Goal: Find specific fact: Find contact information

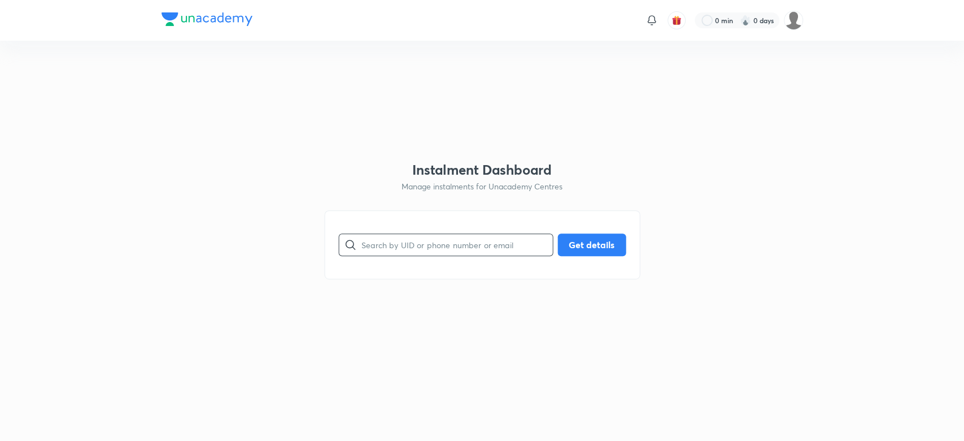
click at [390, 246] on input "text" at bounding box center [456, 244] width 191 height 29
paste input "5IY47GPD6H"
type input "5IY47GPD6H"
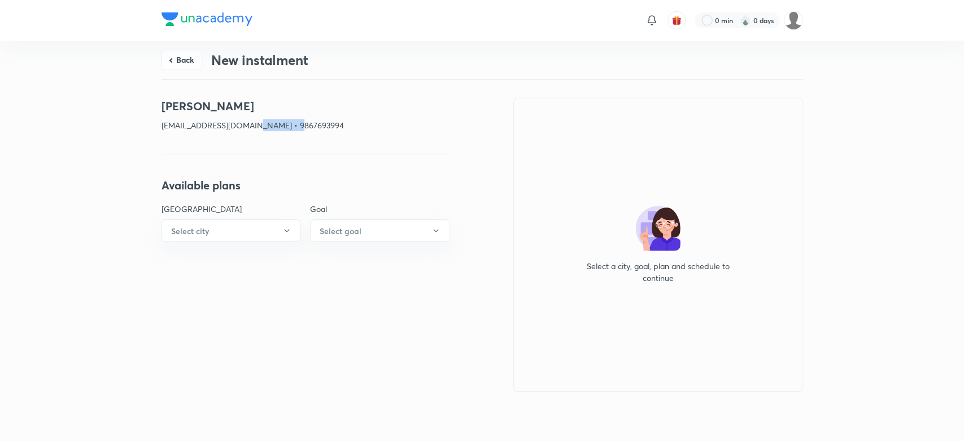
drag, startPoint x: 287, startPoint y: 123, endPoint x: 246, endPoint y: 123, distance: 41.2
click at [246, 123] on p "[EMAIL_ADDRESS][DOMAIN_NAME] • 9867693994" at bounding box center [306, 125] width 289 height 12
copy p "9867693994"
drag, startPoint x: 237, startPoint y: 124, endPoint x: 156, endPoint y: 116, distance: 81.7
click at [156, 116] on div "Back New instalment [PERSON_NAME] [PERSON_NAME][EMAIL_ADDRESS][DOMAIN_NAME] • 9…" at bounding box center [482, 239] width 964 height 396
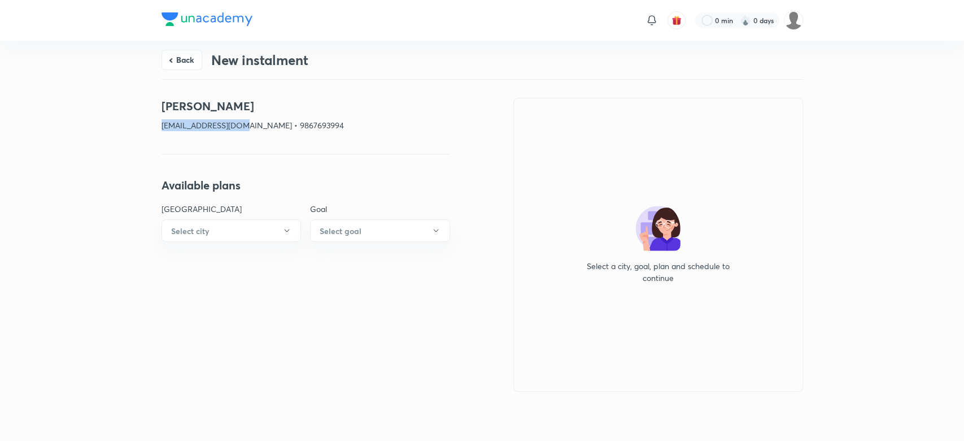
copy p "[EMAIL_ADDRESS][DOMAIN_NAME]"
click at [172, 52] on button "Back" at bounding box center [182, 59] width 41 height 20
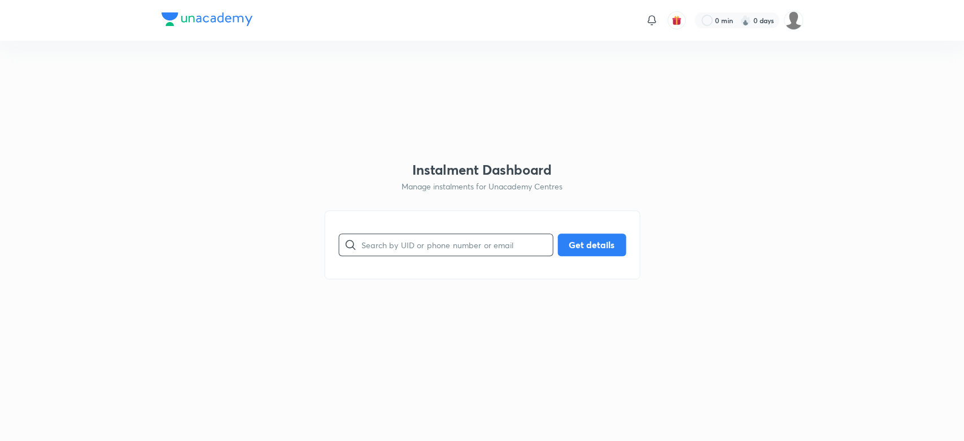
click at [398, 245] on input "text" at bounding box center [456, 244] width 191 height 29
paste input "Q7X32XP2MG"
type input "Q7X32XP2MG"
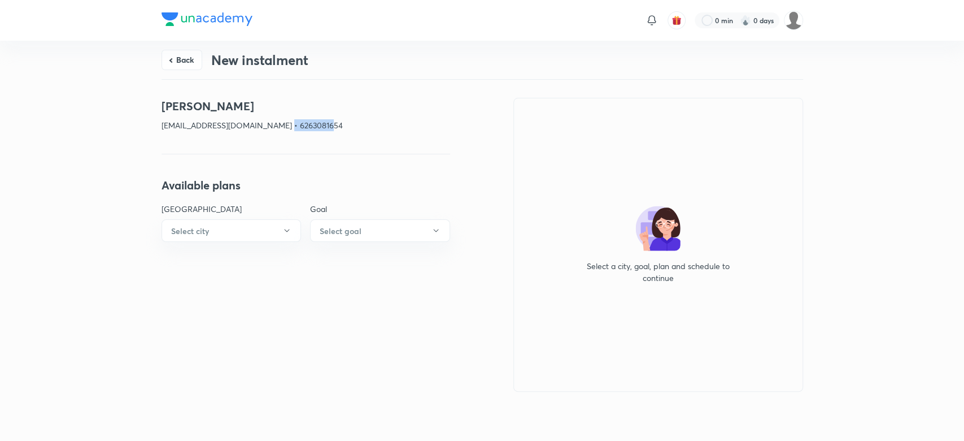
drag, startPoint x: 322, startPoint y: 122, endPoint x: 281, endPoint y: 120, distance: 41.3
click at [281, 120] on p "[EMAIL_ADDRESS][DOMAIN_NAME] • 6263081654" at bounding box center [306, 125] width 289 height 12
copy p "6263081654"
drag, startPoint x: 272, startPoint y: 126, endPoint x: 148, endPoint y: 122, distance: 123.7
click at [148, 122] on div "Back New instalment [PERSON_NAME] [EMAIL_ADDRESS][DOMAIN_NAME] • 6263081654 Ava…" at bounding box center [482, 239] width 964 height 396
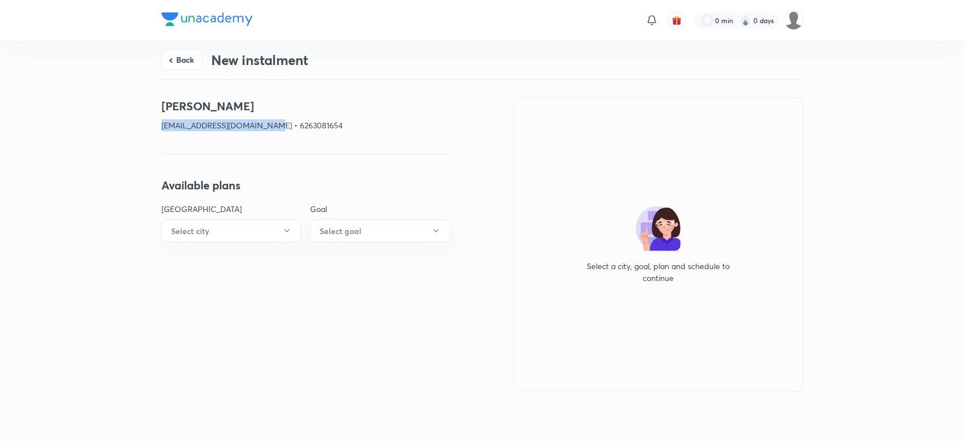
copy p "[EMAIL_ADDRESS][DOMAIN_NAME]"
click at [177, 54] on button "Back" at bounding box center [182, 59] width 41 height 20
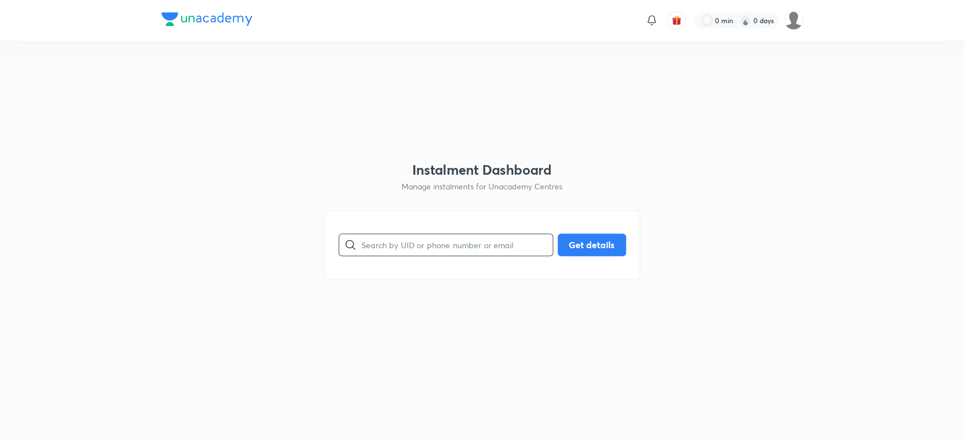
click at [406, 245] on input "text" at bounding box center [456, 244] width 191 height 29
paste input "VRUYG0L2ZC"
type input "VRUYG0L2ZC"
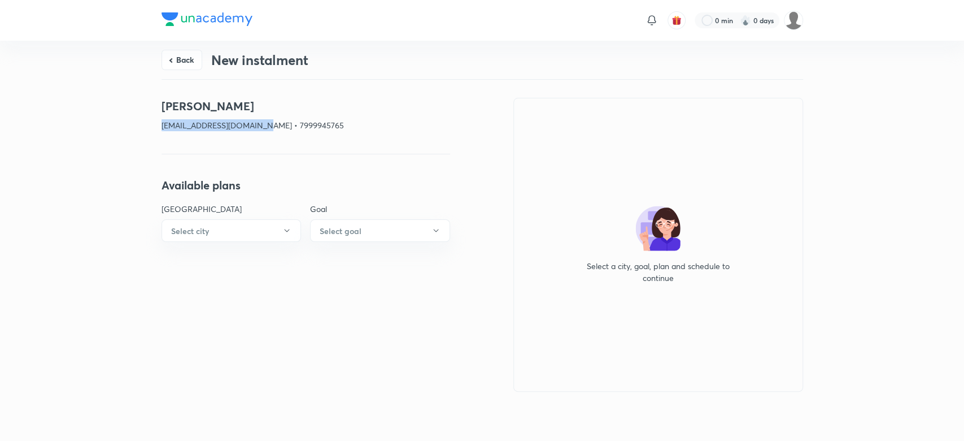
drag, startPoint x: 262, startPoint y: 125, endPoint x: 136, endPoint y: 117, distance: 126.8
click at [136, 117] on div "Back New instalment [PERSON_NAME] [EMAIL_ADDRESS][DOMAIN_NAME] • 7999945765 Ava…" at bounding box center [482, 239] width 964 height 396
copy p "[EMAIL_ADDRESS][DOMAIN_NAME]"
drag, startPoint x: 313, startPoint y: 122, endPoint x: 272, endPoint y: 123, distance: 41.8
click at [272, 123] on p "[EMAIL_ADDRESS][DOMAIN_NAME] • 7999945765" at bounding box center [306, 125] width 289 height 12
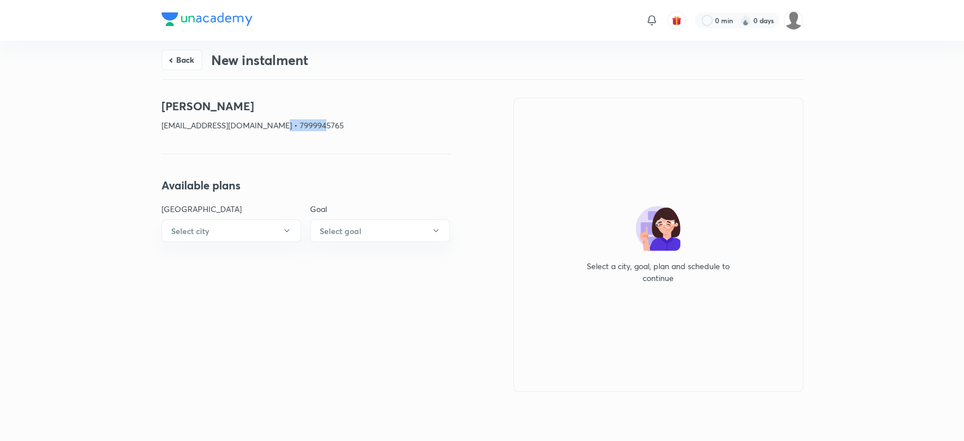
copy p "7999945765"
click at [190, 55] on button "Back" at bounding box center [182, 59] width 41 height 20
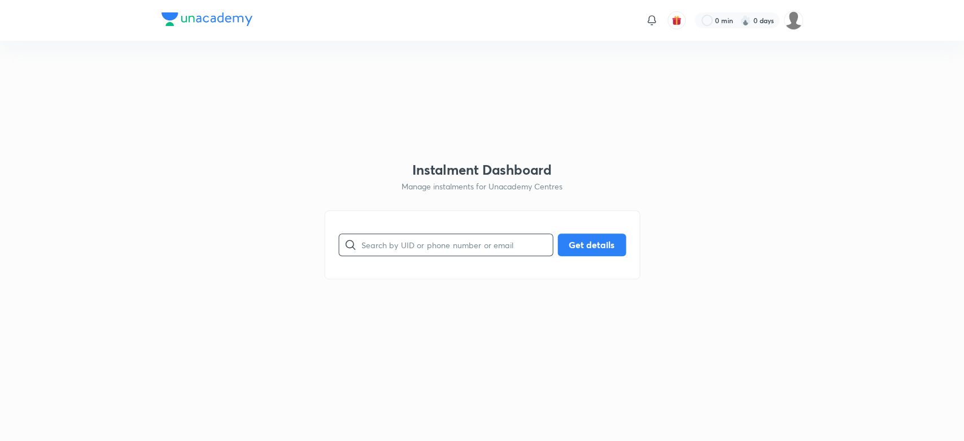
click at [376, 250] on input "text" at bounding box center [456, 244] width 191 height 29
paste input "C6ETI9JE9I"
type input "C6ETI9JE9I"
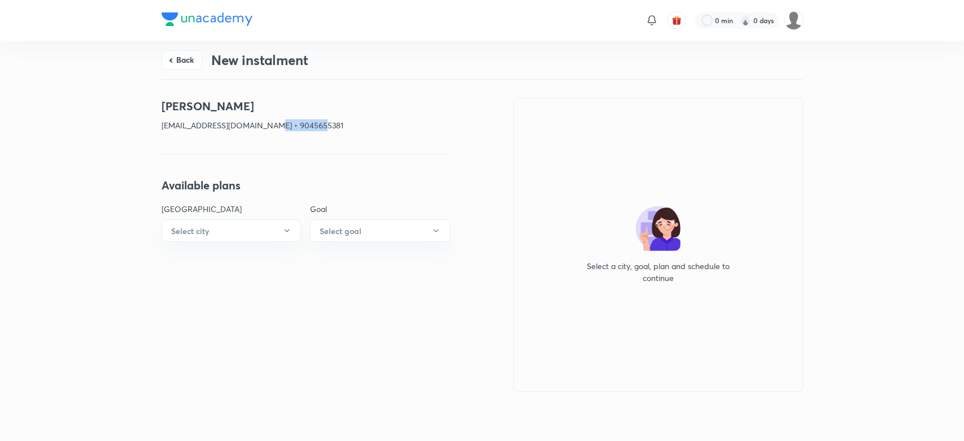
drag, startPoint x: 312, startPoint y: 124, endPoint x: 269, endPoint y: 123, distance: 43.0
click at [269, 123] on p "[EMAIL_ADDRESS][DOMAIN_NAME] • 9045655381" at bounding box center [306, 125] width 289 height 12
copy p "9045655381"
click at [172, 64] on button "Back" at bounding box center [182, 59] width 41 height 20
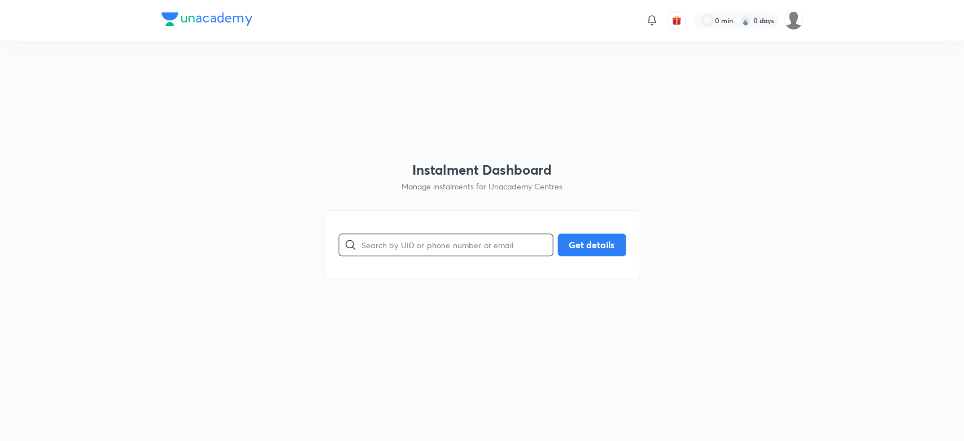
click at [386, 249] on input "text" at bounding box center [456, 244] width 191 height 29
paste input "5IY47GPD6H"
type input "5IY47GPD6H"
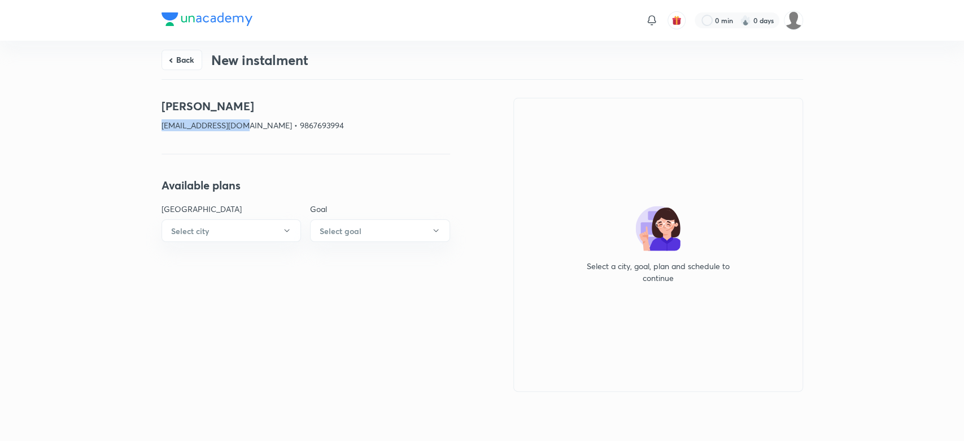
drag, startPoint x: 236, startPoint y: 123, endPoint x: 151, endPoint y: 127, distance: 84.8
click at [151, 127] on div "Back New instalment [PERSON_NAME] [PERSON_NAME][EMAIL_ADDRESS][DOMAIN_NAME] • 9…" at bounding box center [482, 239] width 964 height 396
copy p "[EMAIL_ADDRESS][DOMAIN_NAME]"
drag, startPoint x: 287, startPoint y: 121, endPoint x: 247, endPoint y: 123, distance: 40.1
click at [247, 123] on p "[EMAIL_ADDRESS][DOMAIN_NAME] • 9867693994" at bounding box center [306, 125] width 289 height 12
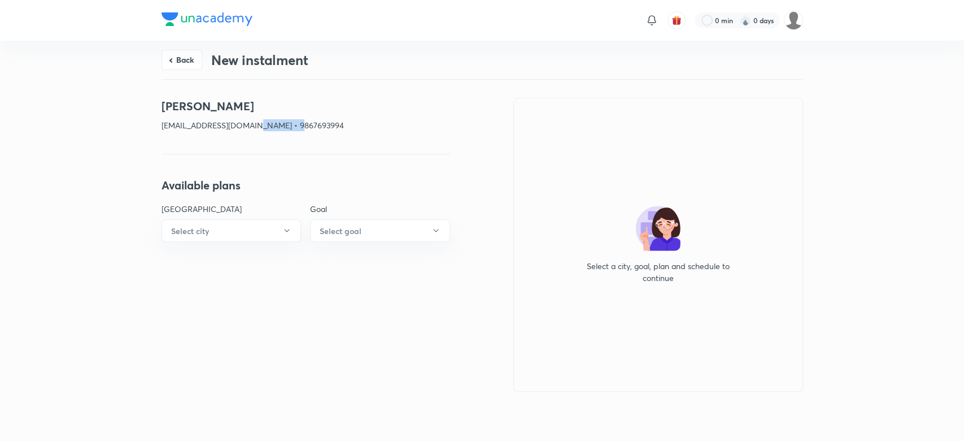
copy p "9867693994"
